Goal: Navigation & Orientation: Find specific page/section

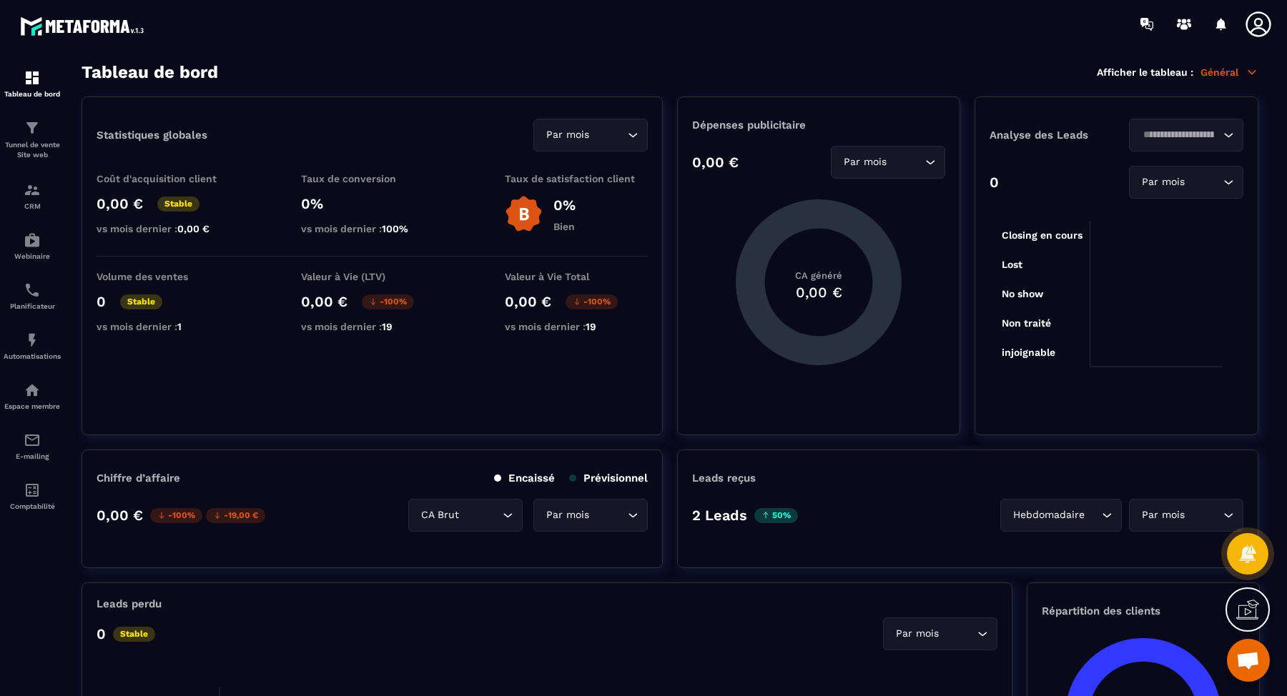
click at [1256, 30] on icon at bounding box center [1258, 24] width 29 height 29
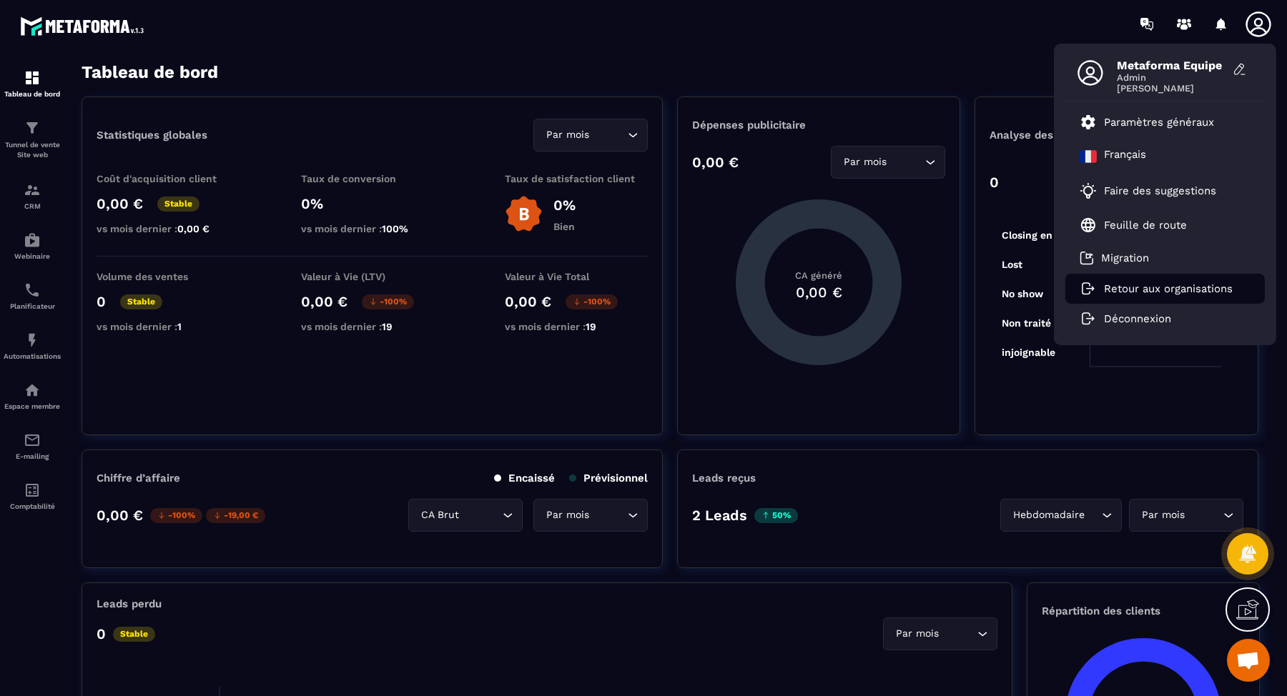
click at [1126, 287] on p "Retour aux organisations" at bounding box center [1168, 288] width 129 height 13
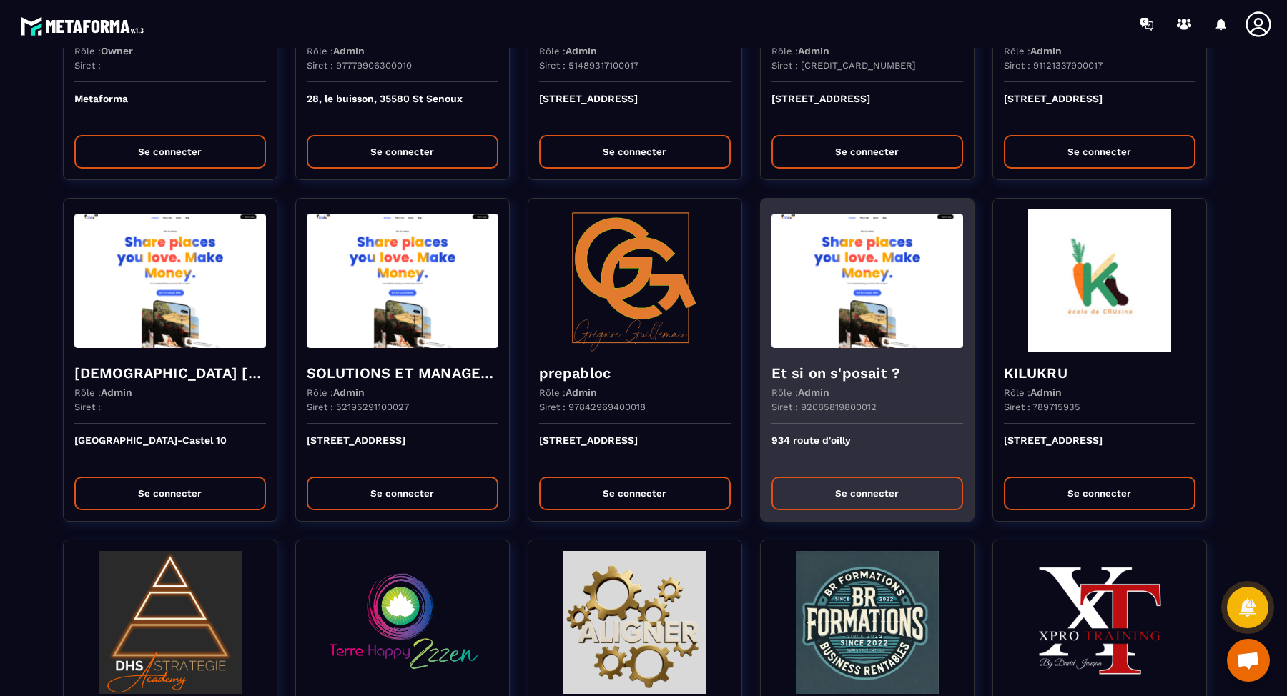
scroll to position [3279, 0]
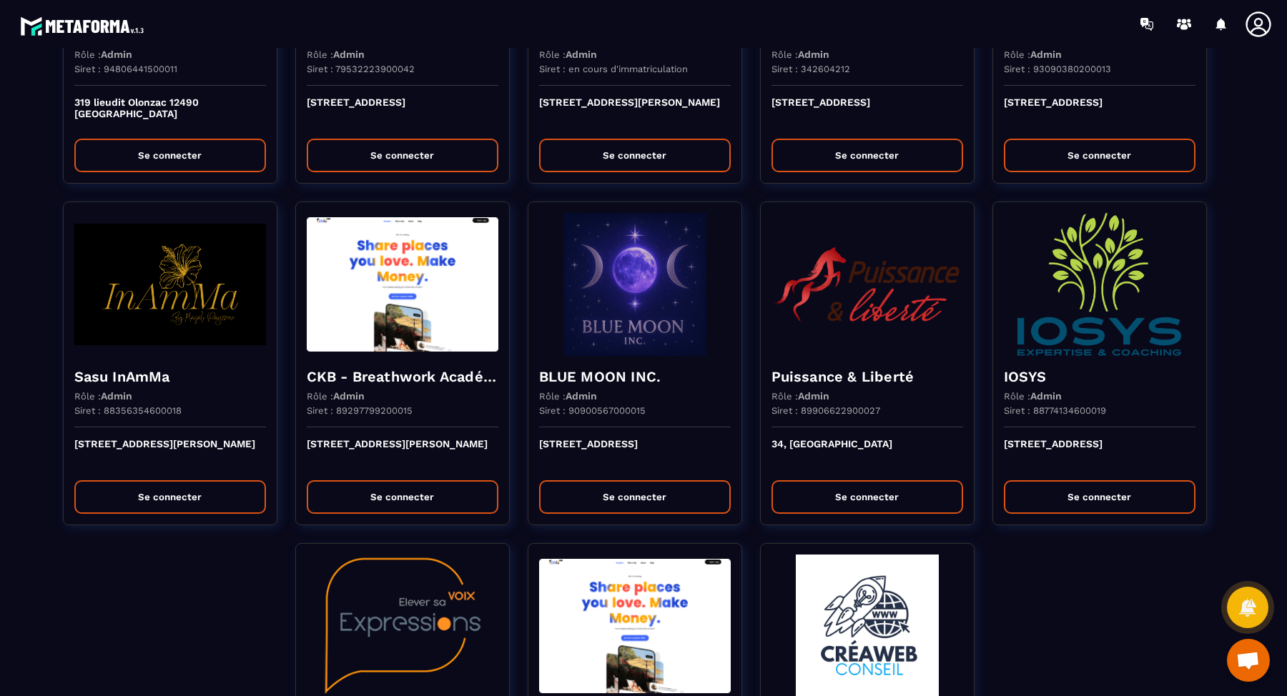
click at [1254, 26] on icon at bounding box center [1258, 24] width 29 height 29
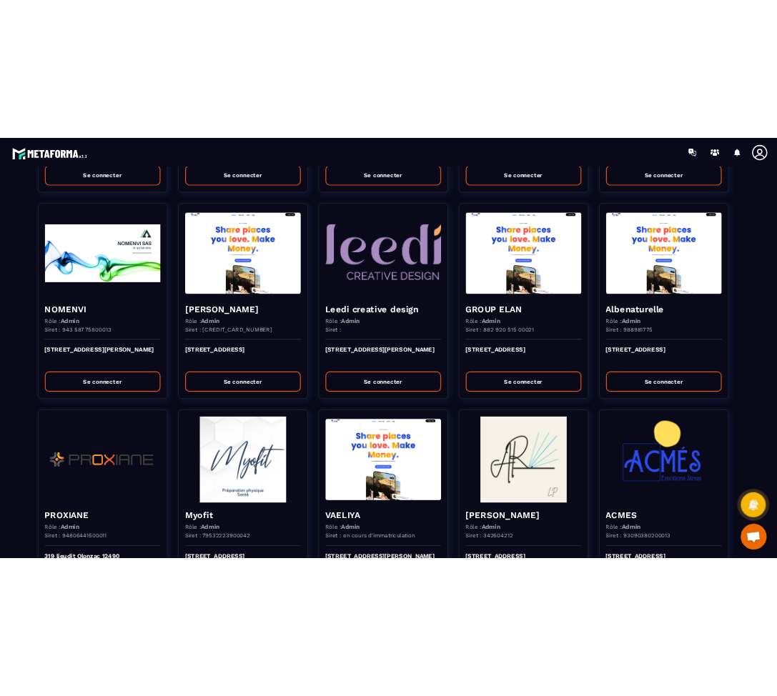
scroll to position [2680, 0]
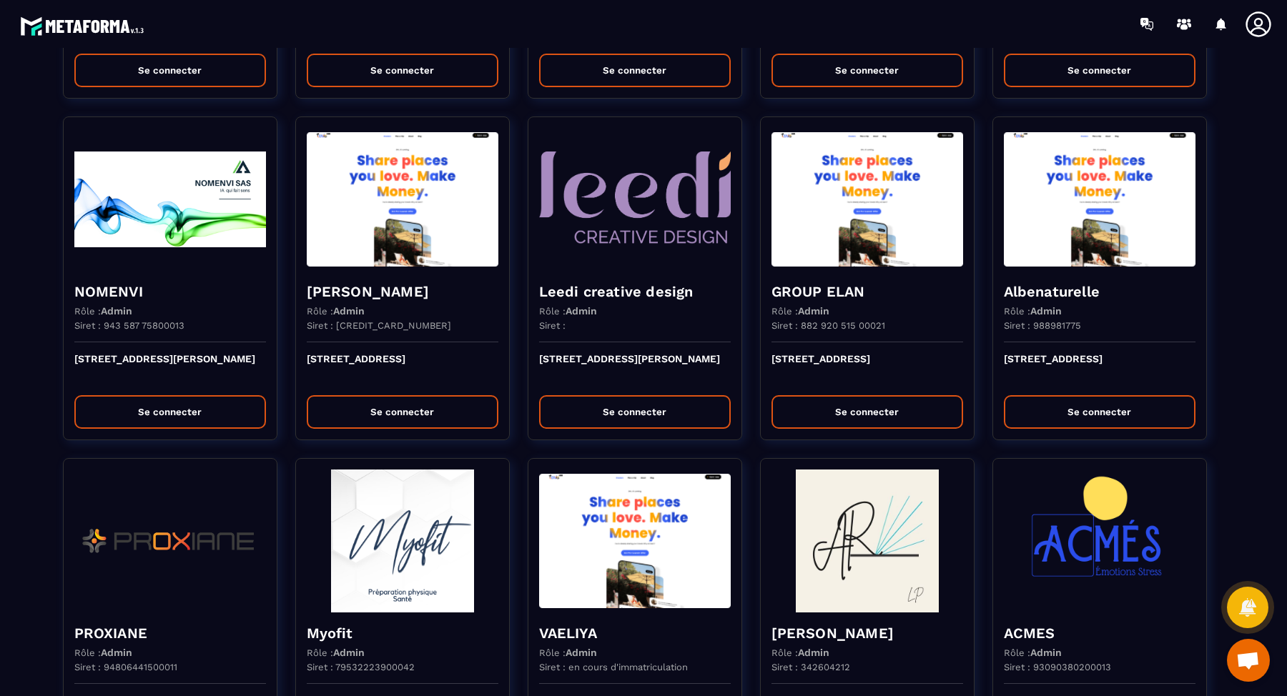
click at [1257, 27] on icon at bounding box center [1258, 23] width 25 height 25
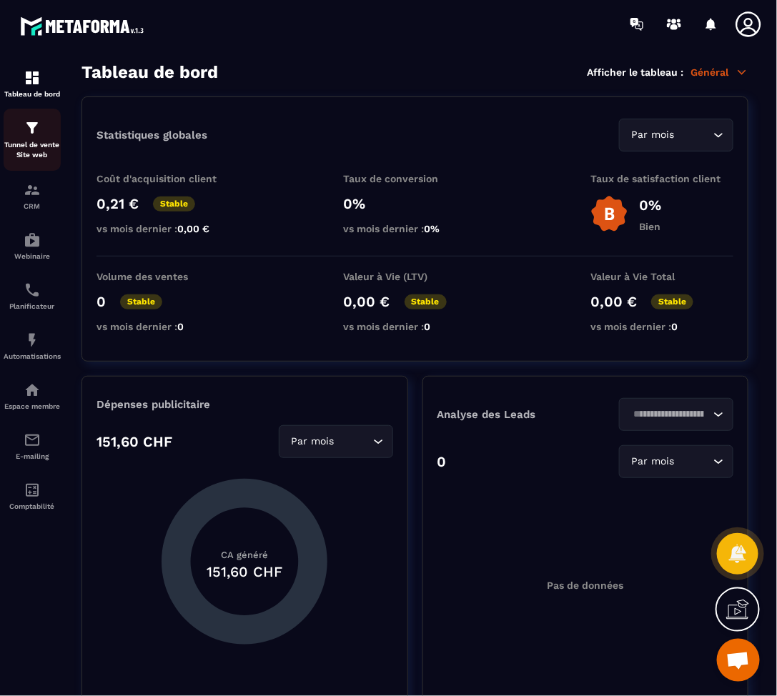
click at [39, 158] on p "Tunnel de vente Site web" at bounding box center [32, 150] width 57 height 20
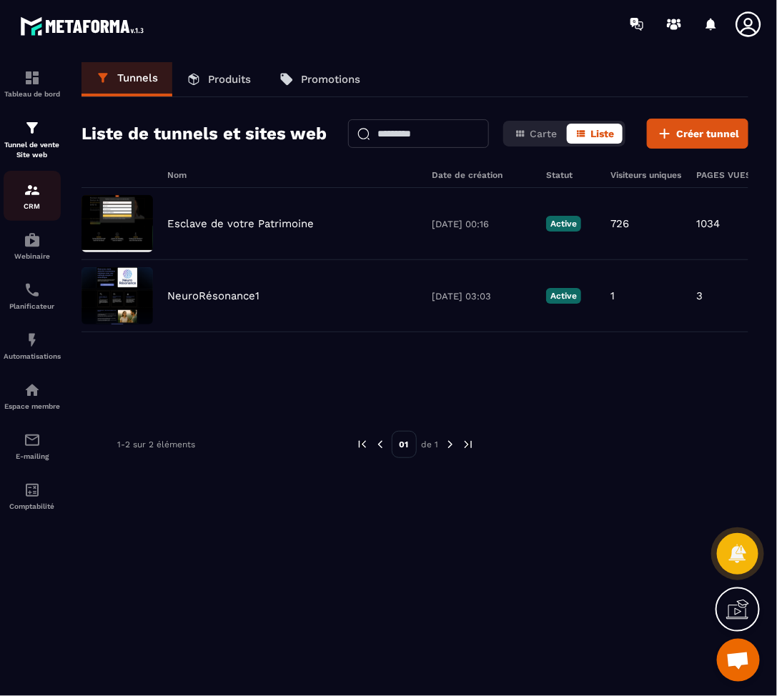
click at [28, 202] on div "CRM" at bounding box center [32, 196] width 57 height 29
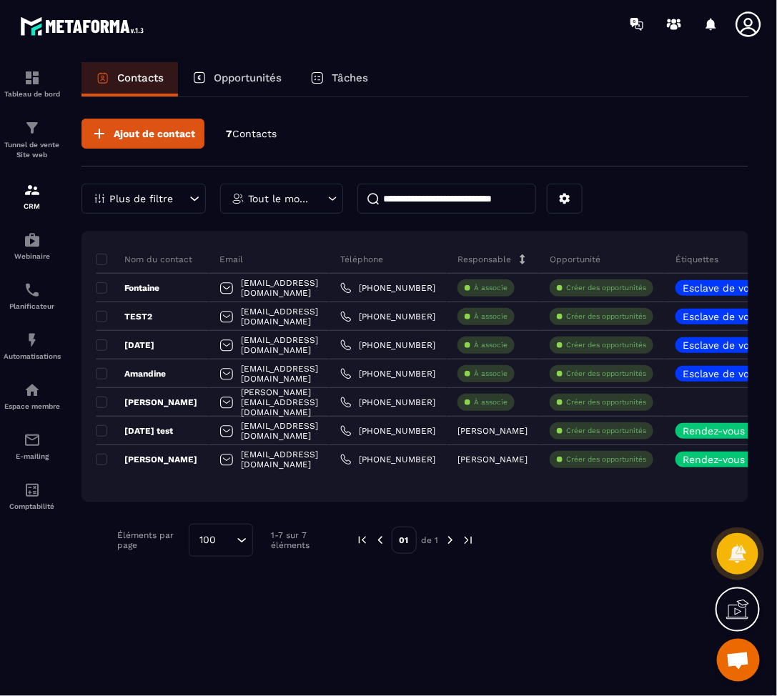
click at [251, 75] on p "Opportunités" at bounding box center [248, 78] width 68 height 13
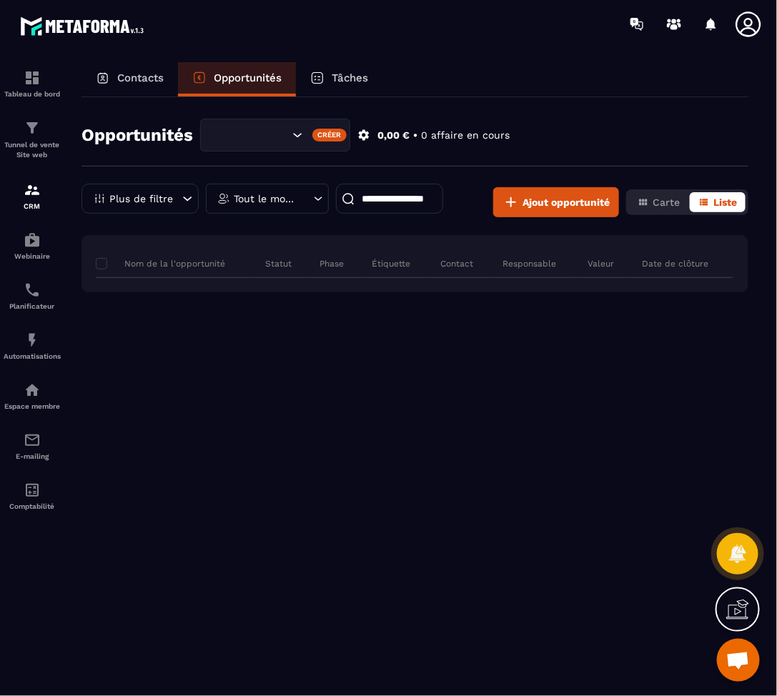
click at [353, 89] on div "Tâches" at bounding box center [339, 79] width 87 height 34
